Goal: Task Accomplishment & Management: Manage account settings

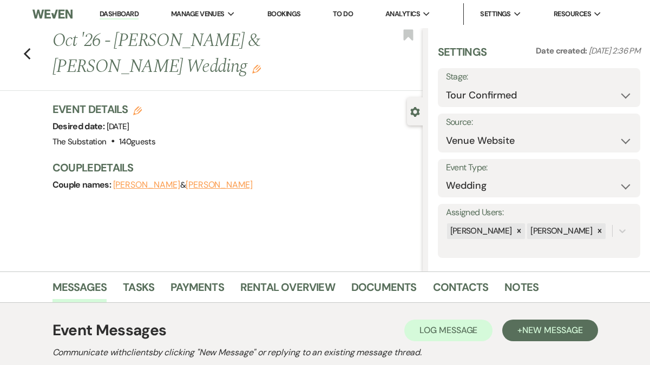
select select "4"
select select "5"
click at [112, 11] on link "Dashboard" at bounding box center [119, 14] width 39 height 10
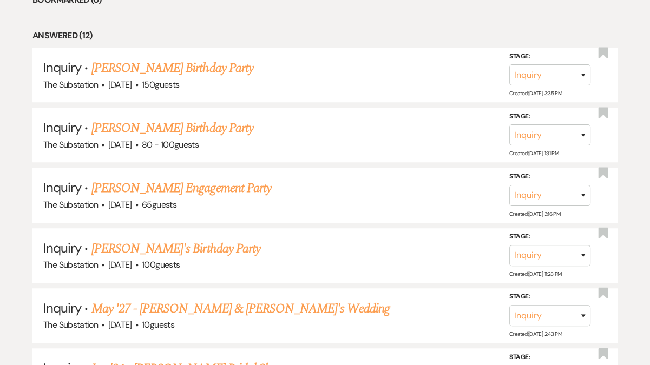
scroll to position [81, 0]
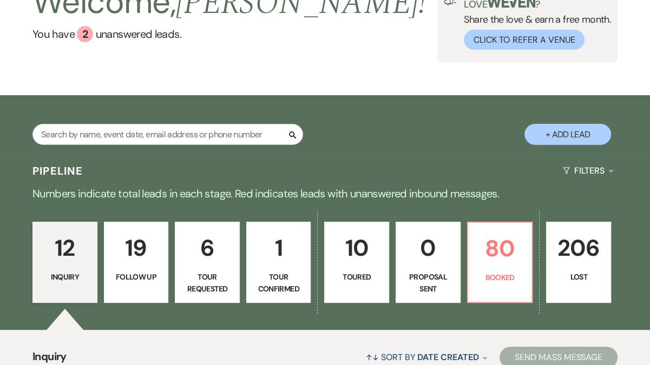
click at [130, 290] on link "19 Follow Up" at bounding box center [136, 262] width 65 height 81
select select "9"
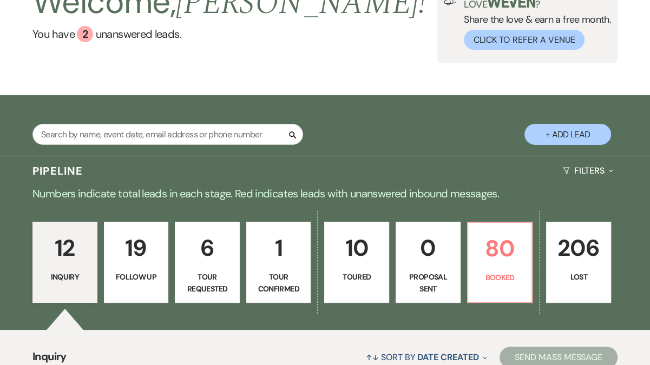
select select "9"
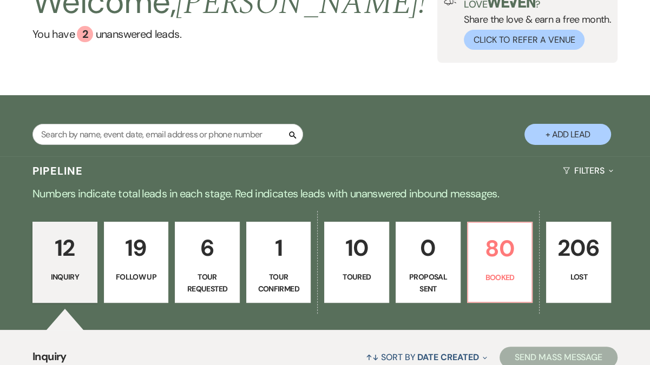
select select "9"
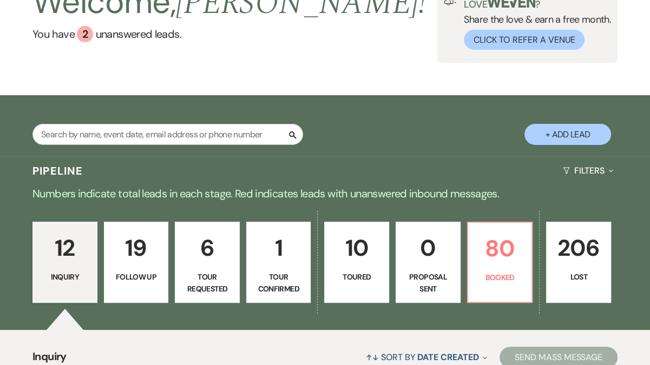
select select "9"
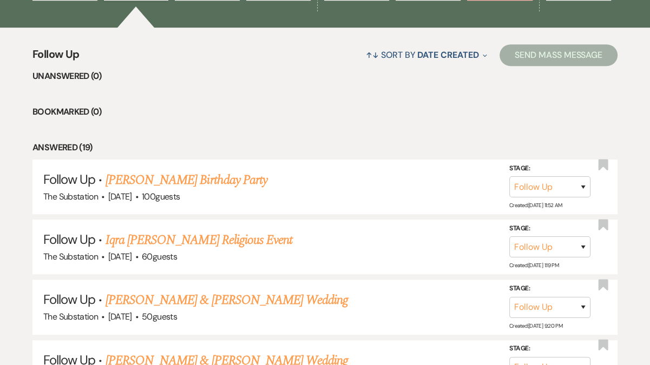
scroll to position [282, 0]
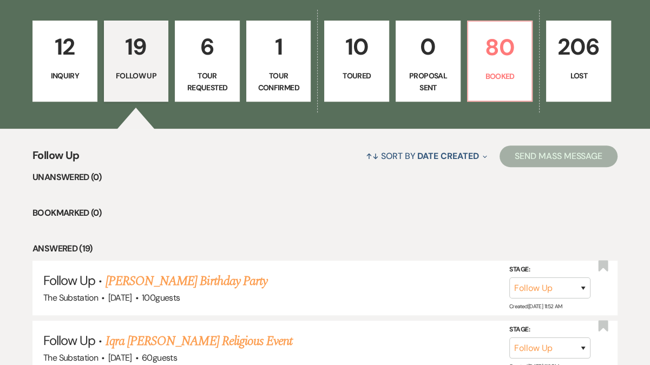
click at [224, 76] on p "Tour Requested" at bounding box center [207, 82] width 51 height 24
select select "2"
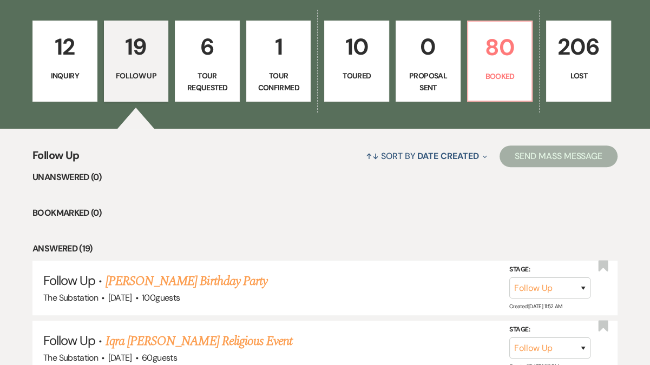
select select "2"
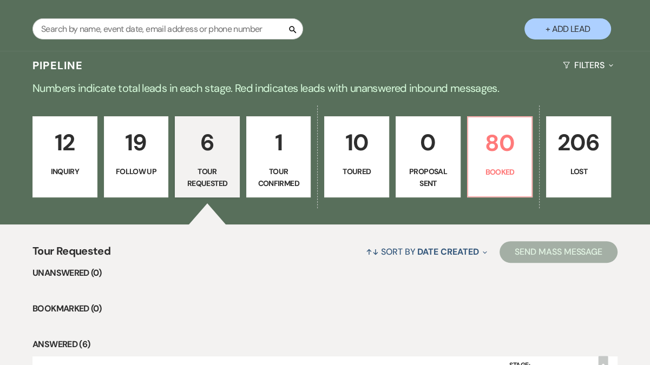
scroll to position [194, 0]
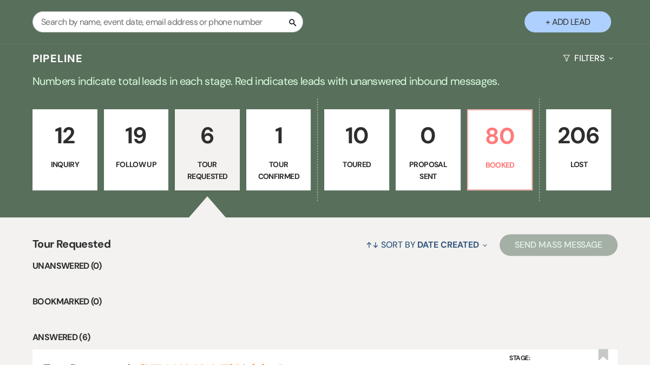
click at [278, 150] on p "1" at bounding box center [278, 135] width 51 height 36
select select "4"
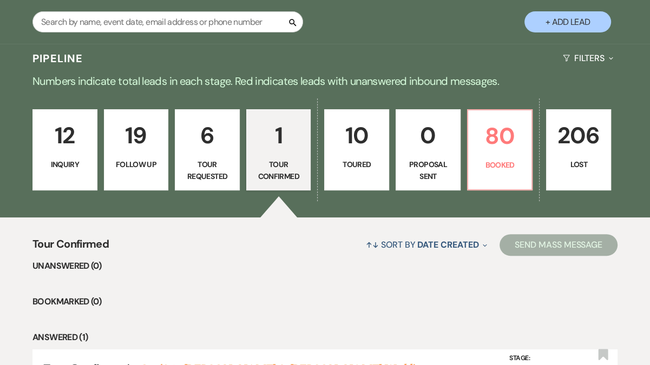
scroll to position [320, 0]
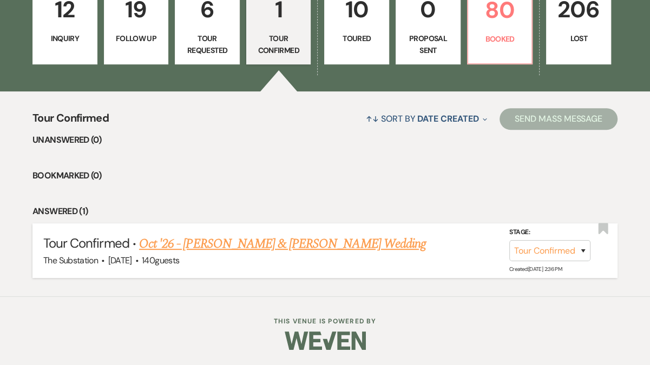
click at [177, 249] on link "Oct '26 - [PERSON_NAME] & [PERSON_NAME] Wedding" at bounding box center [282, 243] width 287 height 19
select select "4"
select select "5"
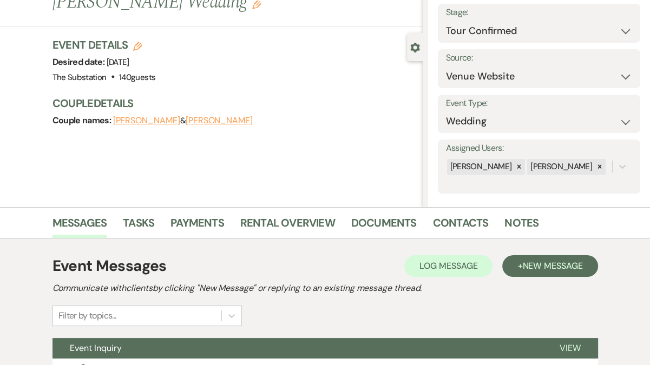
scroll to position [6, 0]
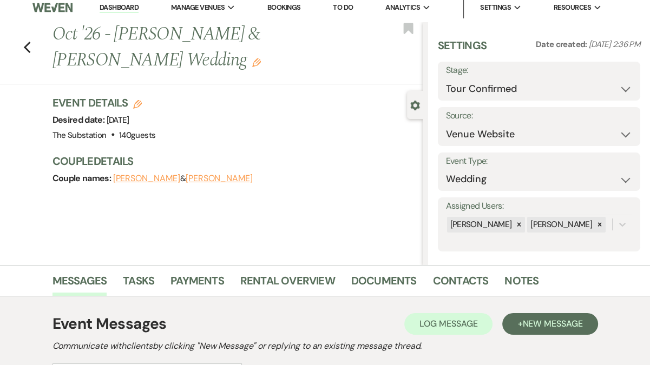
click at [137, 104] on icon "Edit" at bounding box center [137, 104] width 9 height 9
select select "802"
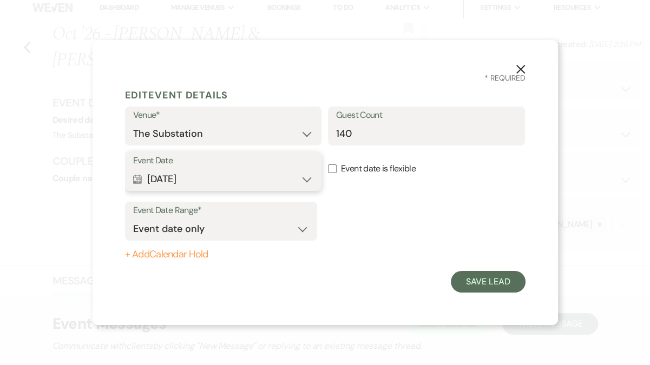
click at [192, 181] on button "Calendar [DATE] Expand" at bounding box center [223, 179] width 181 height 22
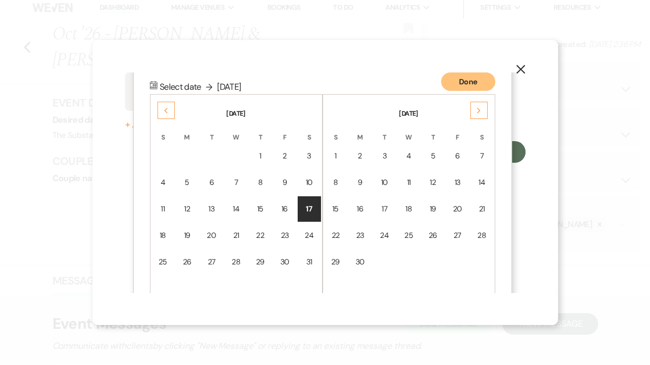
scroll to position [138, 0]
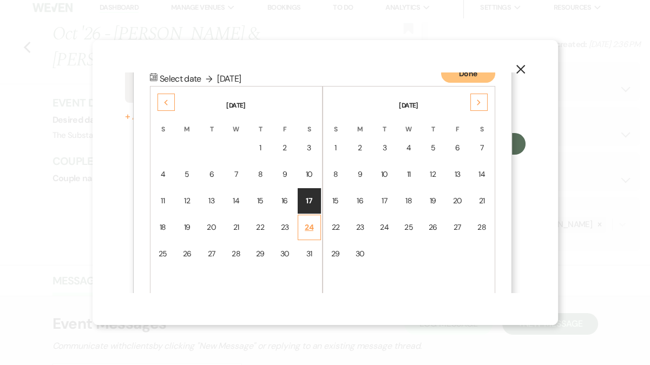
click at [310, 226] on div "24" at bounding box center [309, 227] width 9 height 11
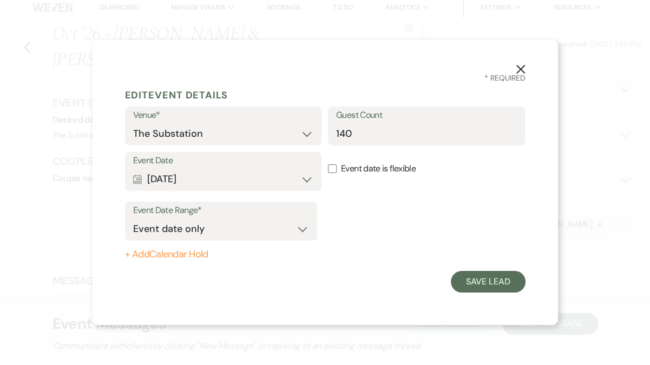
scroll to position [0, 0]
click at [485, 281] on button "Save Lead" at bounding box center [488, 282] width 74 height 22
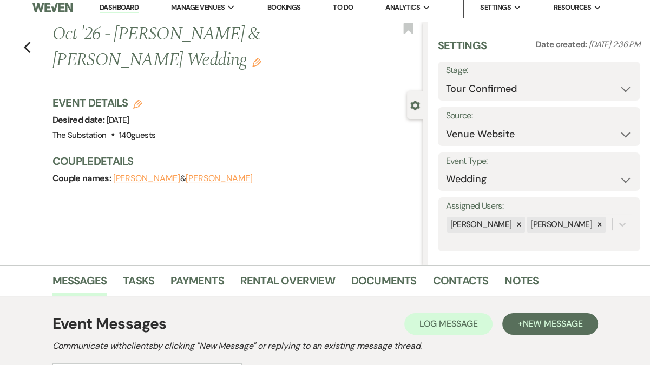
click at [252, 62] on icon "Edit" at bounding box center [256, 62] width 9 height 9
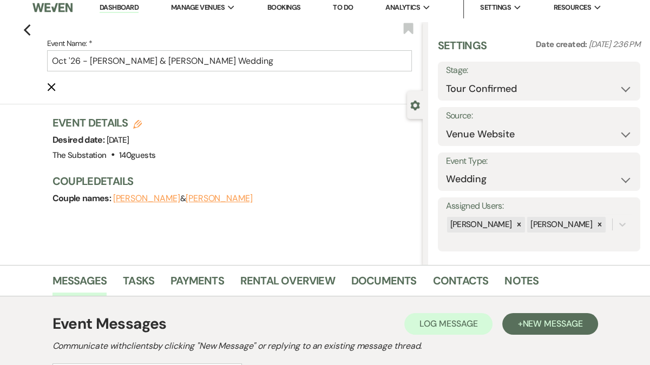
click at [136, 123] on icon "Edit" at bounding box center [137, 124] width 9 height 9
select select "802"
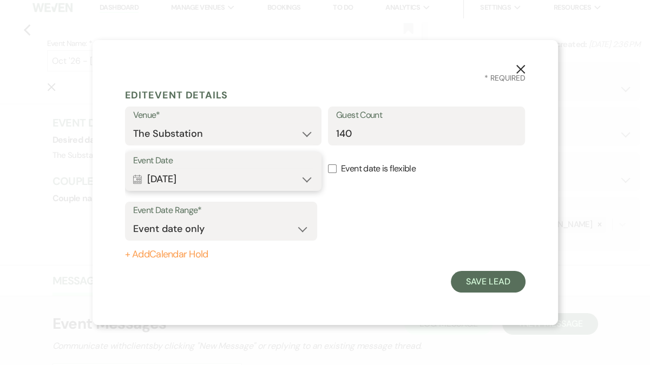
click at [229, 176] on button "Calendar [DATE] Expand" at bounding box center [223, 179] width 181 height 22
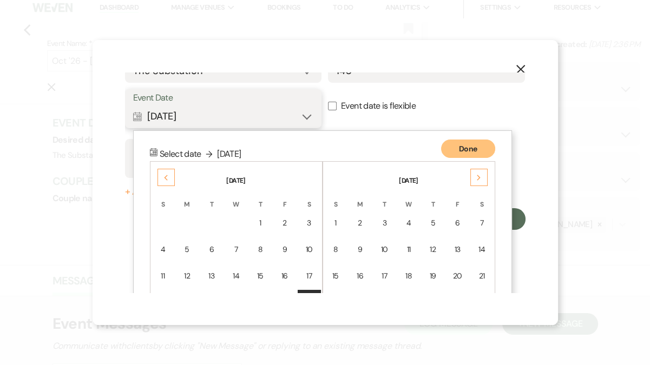
scroll to position [138, 0]
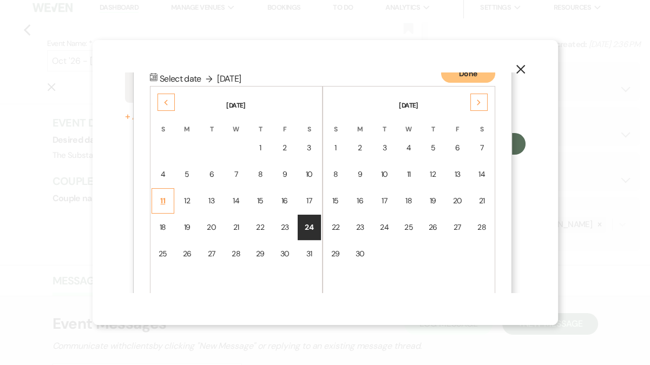
click at [159, 200] on div "11" at bounding box center [163, 200] width 9 height 11
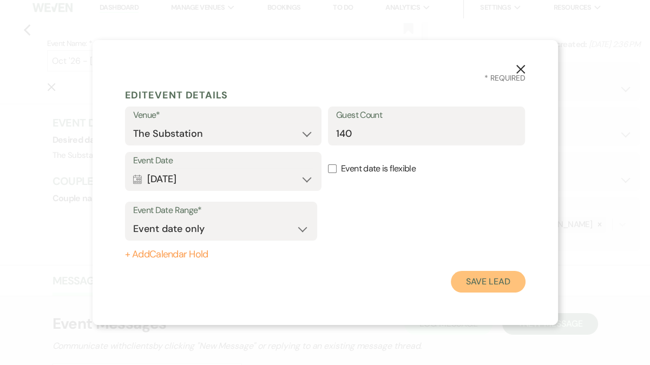
click at [485, 276] on button "Save Lead" at bounding box center [488, 282] width 74 height 22
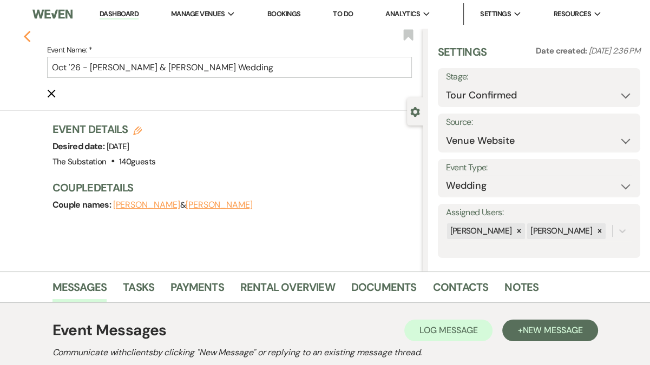
click at [28, 38] on icon "Previous" at bounding box center [27, 36] width 8 height 13
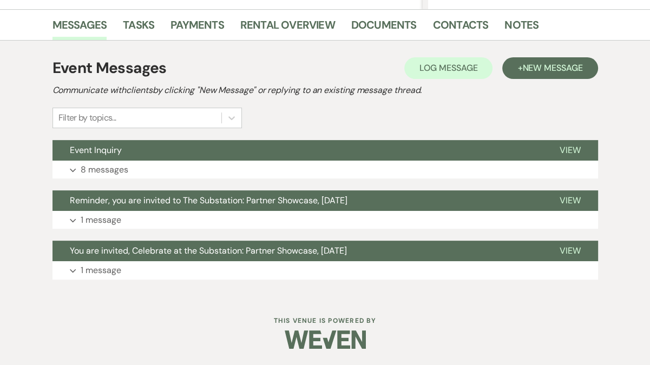
select select "4"
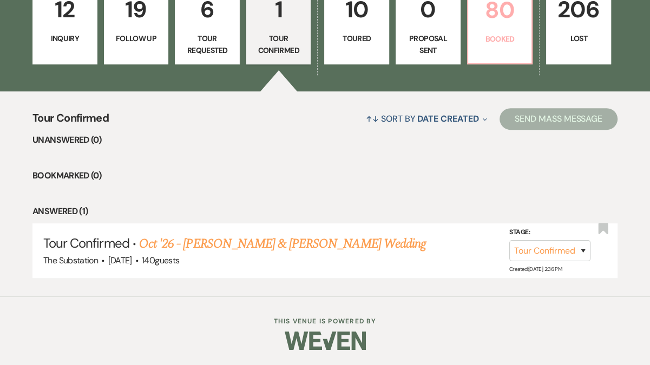
click at [490, 36] on p "Booked" at bounding box center [500, 39] width 51 height 12
